Goal: Complete application form

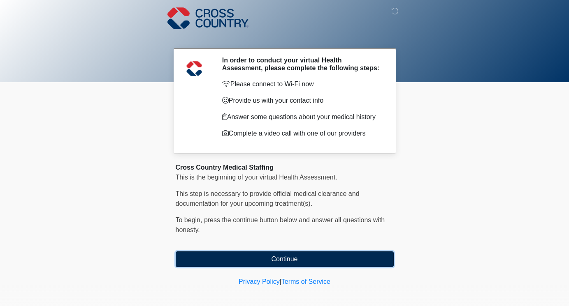
click at [286, 266] on button "Continue" at bounding box center [285, 260] width 218 height 16
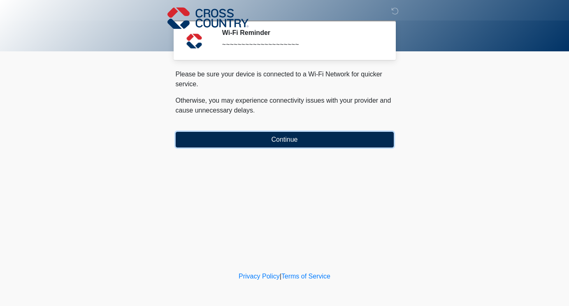
click at [287, 139] on button "Continue" at bounding box center [285, 140] width 218 height 16
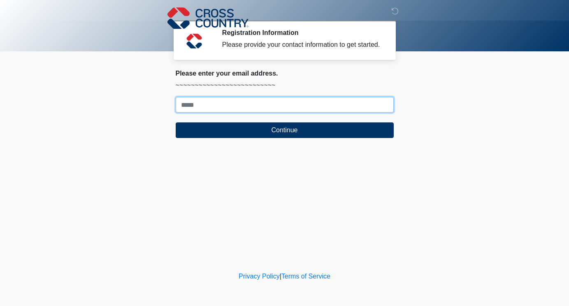
click at [270, 113] on input "Where should we email your response?" at bounding box center [285, 105] width 218 height 16
type input "**********"
click at [176, 122] on button "Continue" at bounding box center [285, 130] width 218 height 16
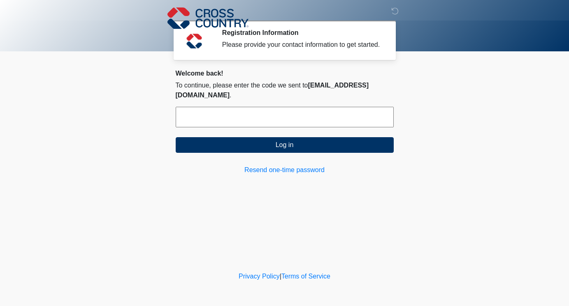
click at [276, 118] on input "text" at bounding box center [285, 117] width 218 height 21
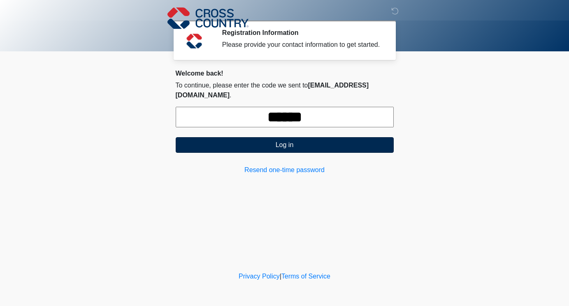
type input "******"
click at [279, 143] on button "Log in" at bounding box center [285, 145] width 218 height 16
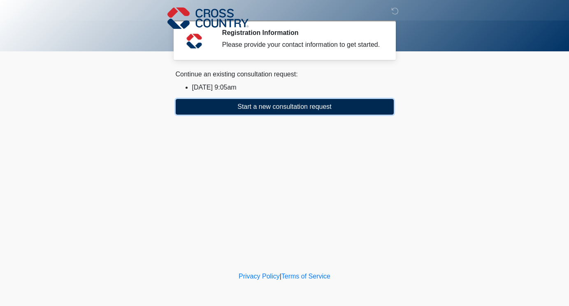
click at [286, 115] on button "Start a new consultation request" at bounding box center [285, 107] width 218 height 16
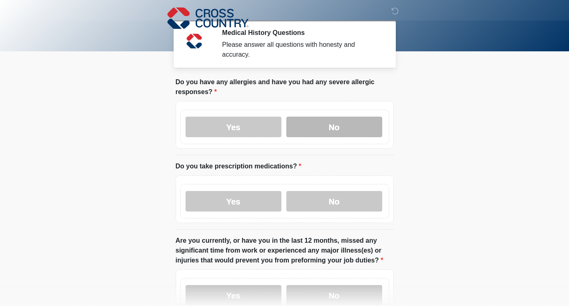
click at [337, 125] on label "No" at bounding box center [334, 127] width 96 height 21
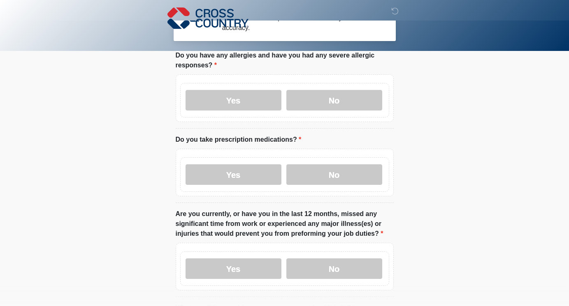
scroll to position [65, 0]
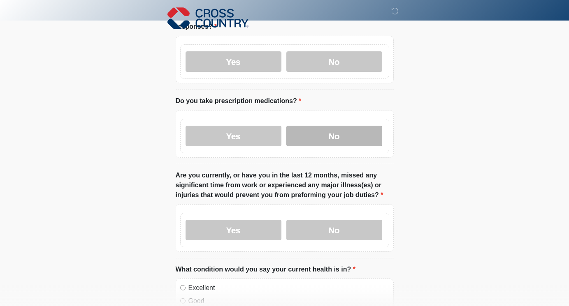
click at [333, 138] on label "No" at bounding box center [334, 136] width 96 height 21
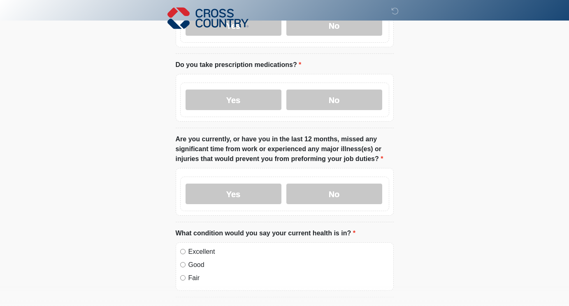
scroll to position [118, 0]
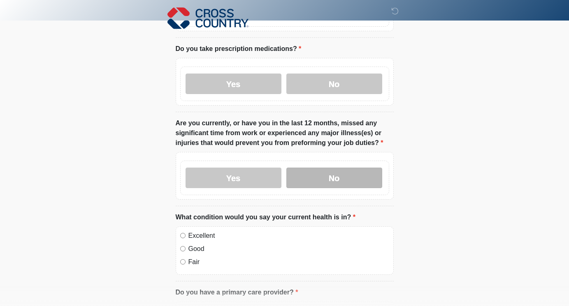
drag, startPoint x: 317, startPoint y: 180, endPoint x: 335, endPoint y: 182, distance: 17.4
click at [317, 180] on label "No" at bounding box center [334, 178] width 96 height 21
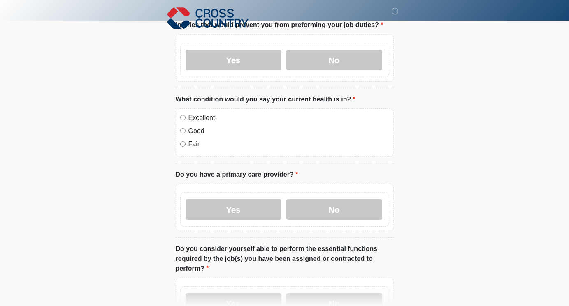
scroll to position [237, 0]
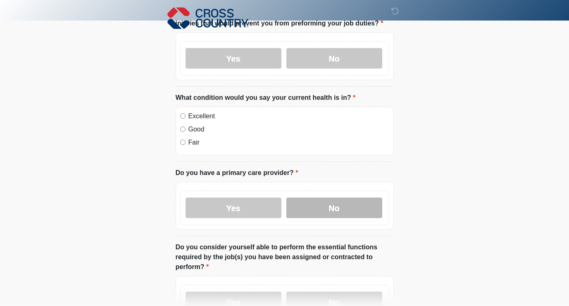
drag, startPoint x: 337, startPoint y: 210, endPoint x: 367, endPoint y: 210, distance: 30.4
click at [337, 210] on label "No" at bounding box center [334, 208] width 96 height 21
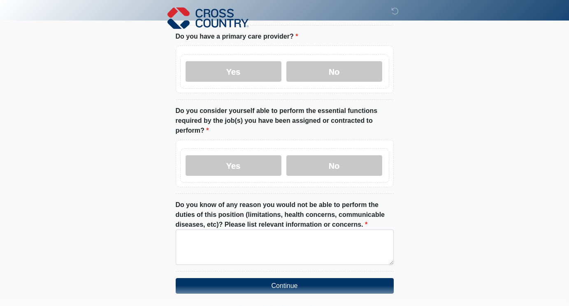
scroll to position [377, 0]
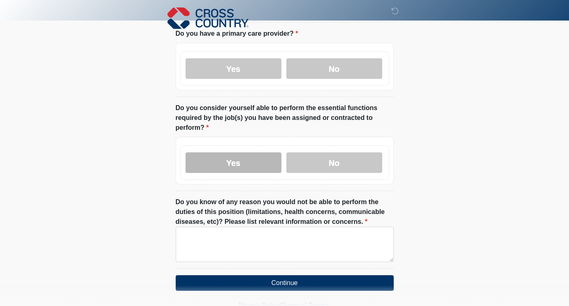
click at [243, 165] on label "Yes" at bounding box center [233, 163] width 96 height 21
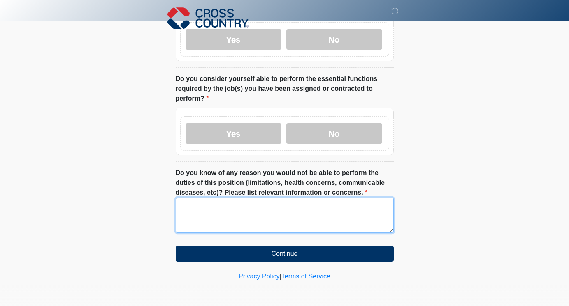
click at [252, 217] on textarea "Do you know of any reason you would not be able to perform the duties of this p…" at bounding box center [285, 215] width 218 height 35
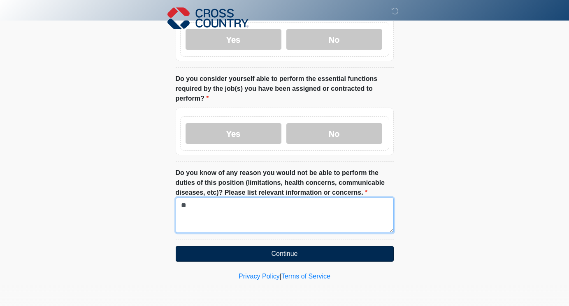
type textarea "**"
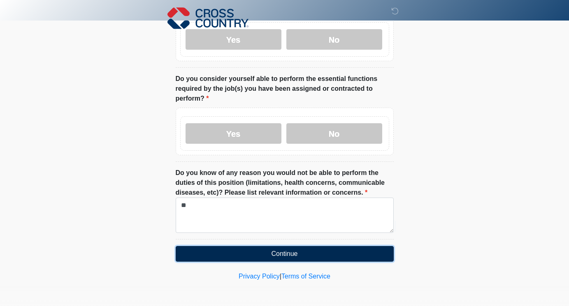
click at [288, 254] on button "Continue" at bounding box center [285, 254] width 218 height 16
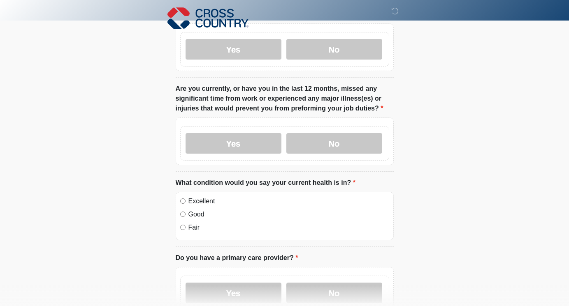
click at [456, 140] on html "‎ ‎ ‎ Medical History Questions Please answer all questions with honesty and ac…" at bounding box center [284, 1] width 569 height 306
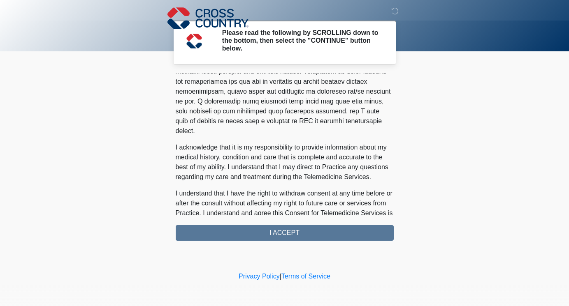
scroll to position [516, 0]
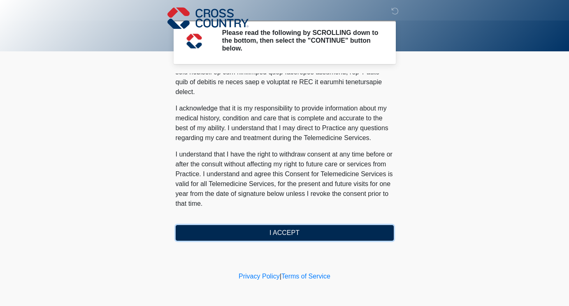
click at [284, 232] on button "I ACCEPT" at bounding box center [285, 233] width 218 height 16
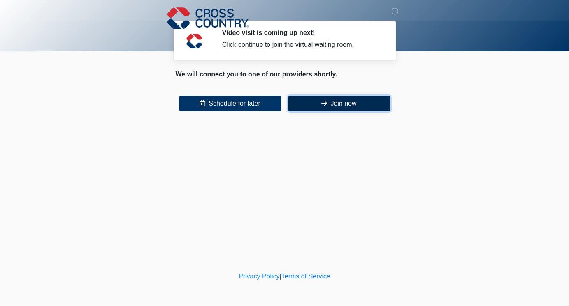
click at [339, 106] on button "Join now" at bounding box center [339, 104] width 102 height 16
